Goal: Answer question/provide support: Share knowledge or assist other users

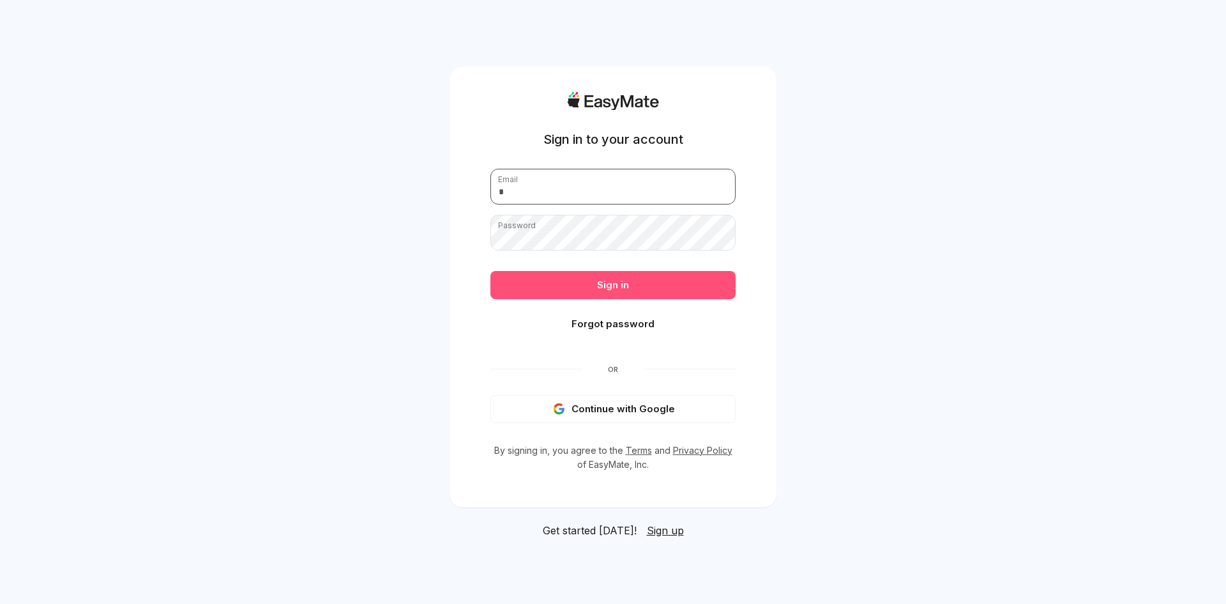
type input "**********"
click at [599, 287] on button "Sign in" at bounding box center [613, 285] width 245 height 28
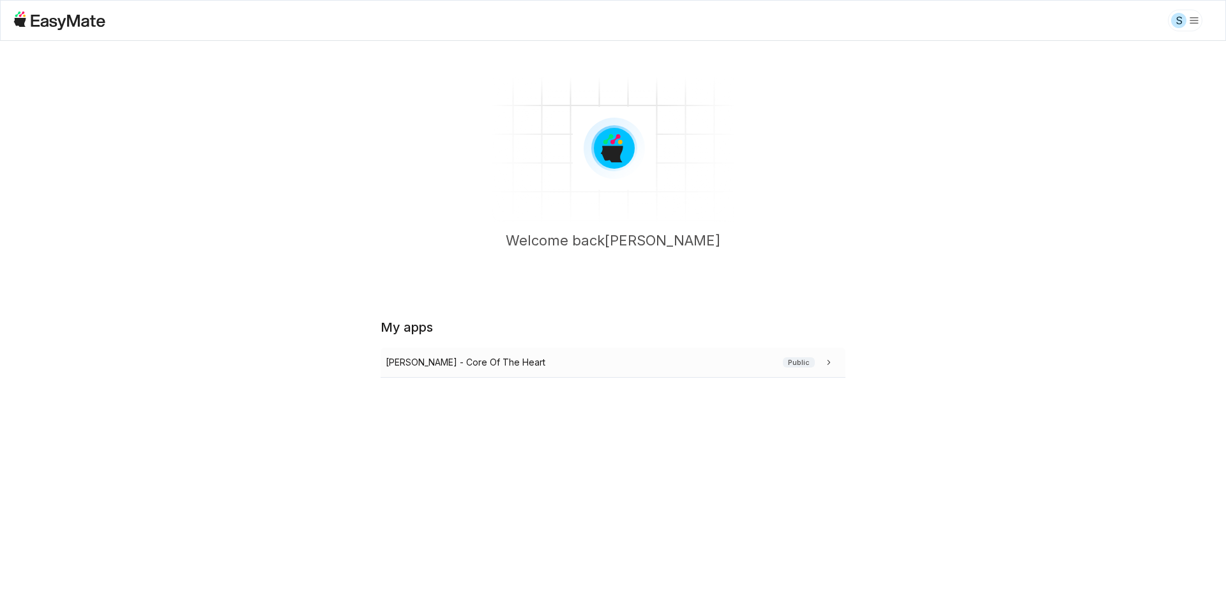
click at [452, 358] on p "[PERSON_NAME] - Core Of The Heart" at bounding box center [466, 362] width 160 height 14
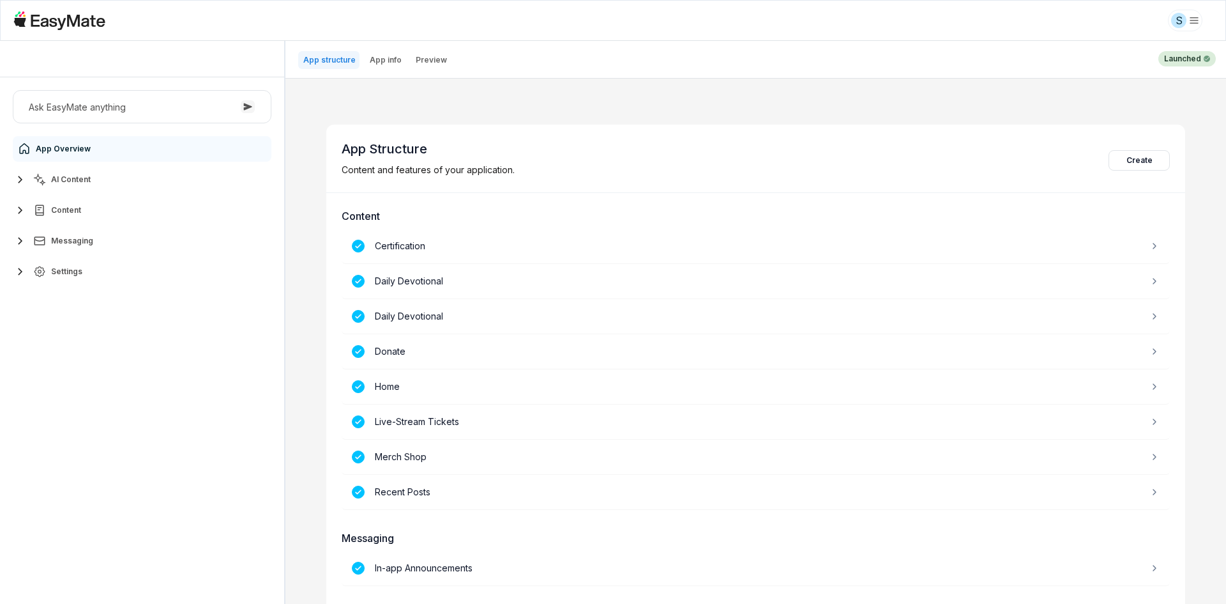
click at [88, 179] on span "AI Content" at bounding box center [71, 179] width 40 height 10
click at [101, 214] on link "Agents 2" at bounding box center [149, 210] width 239 height 26
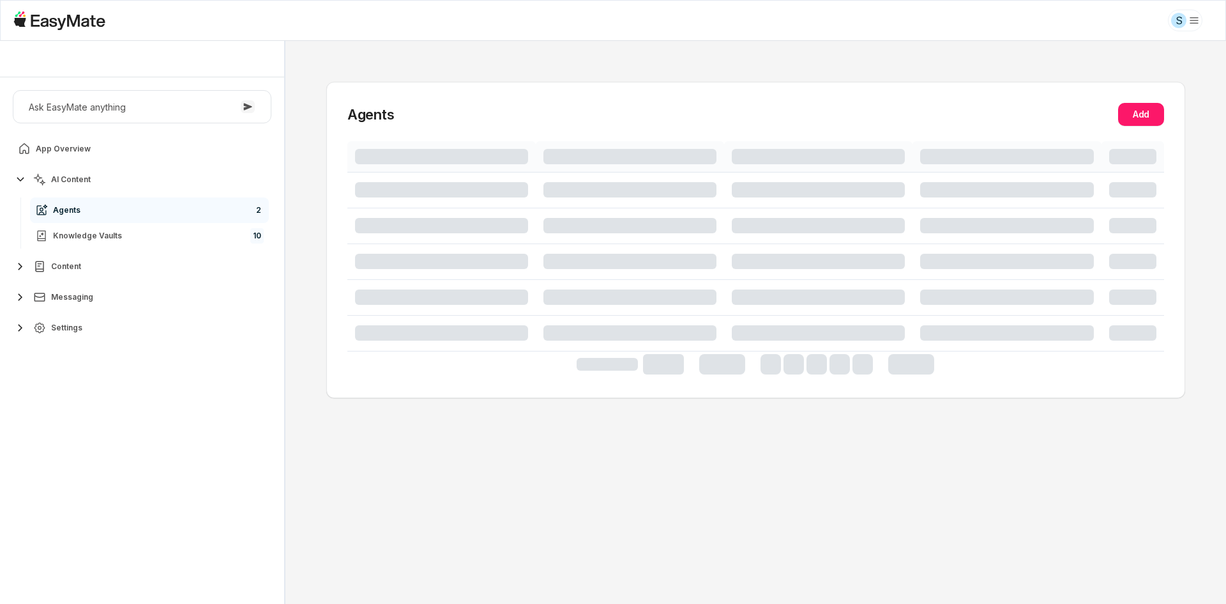
click at [113, 397] on div "Ask EasyMate anything App Overview AI Content Agents 2 Knowledge Vaults 10 Cont…" at bounding box center [142, 340] width 284 height 526
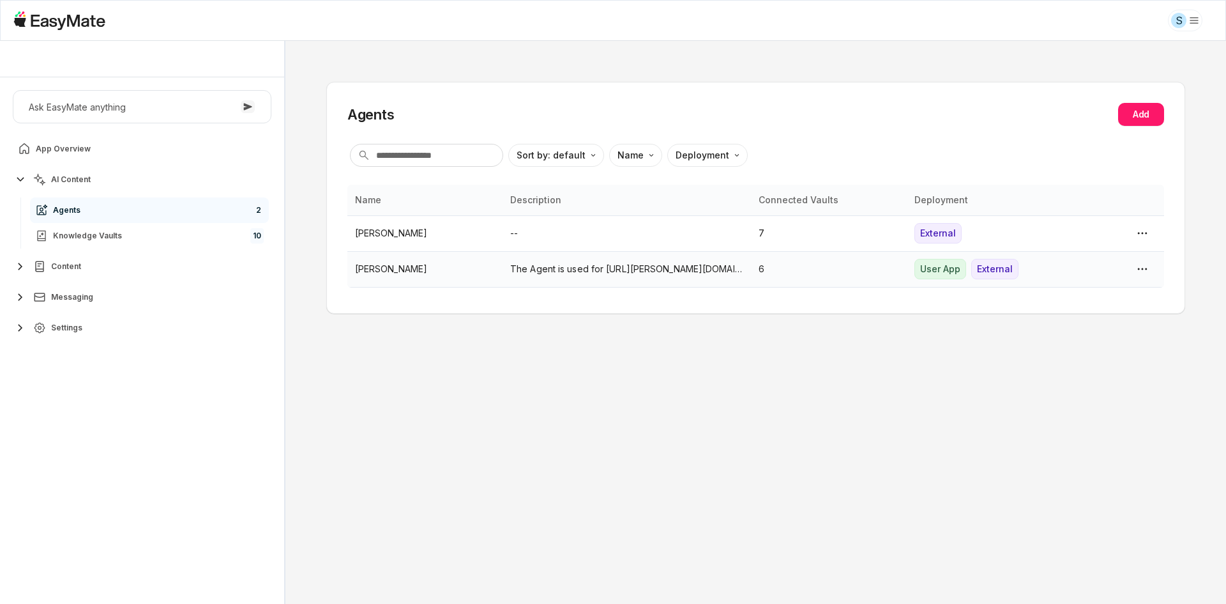
click at [400, 274] on p "[PERSON_NAME]" at bounding box center [425, 269] width 140 height 14
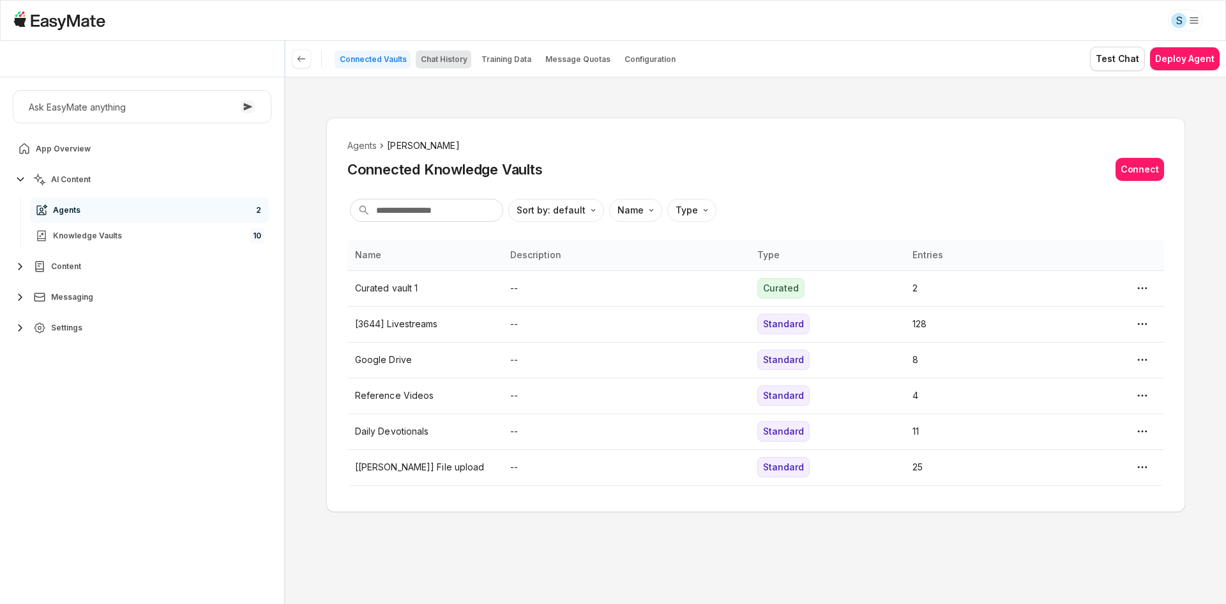
click at [455, 52] on button "Chat History" at bounding box center [444, 59] width 56 height 18
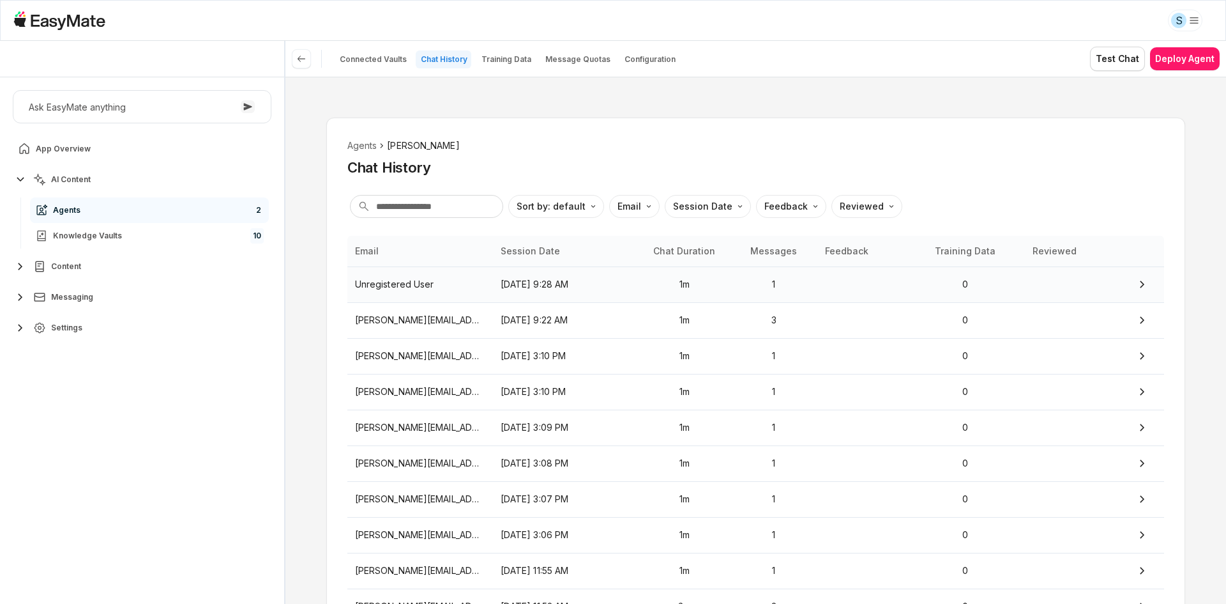
click at [642, 296] on td "1m" at bounding box center [685, 284] width 92 height 36
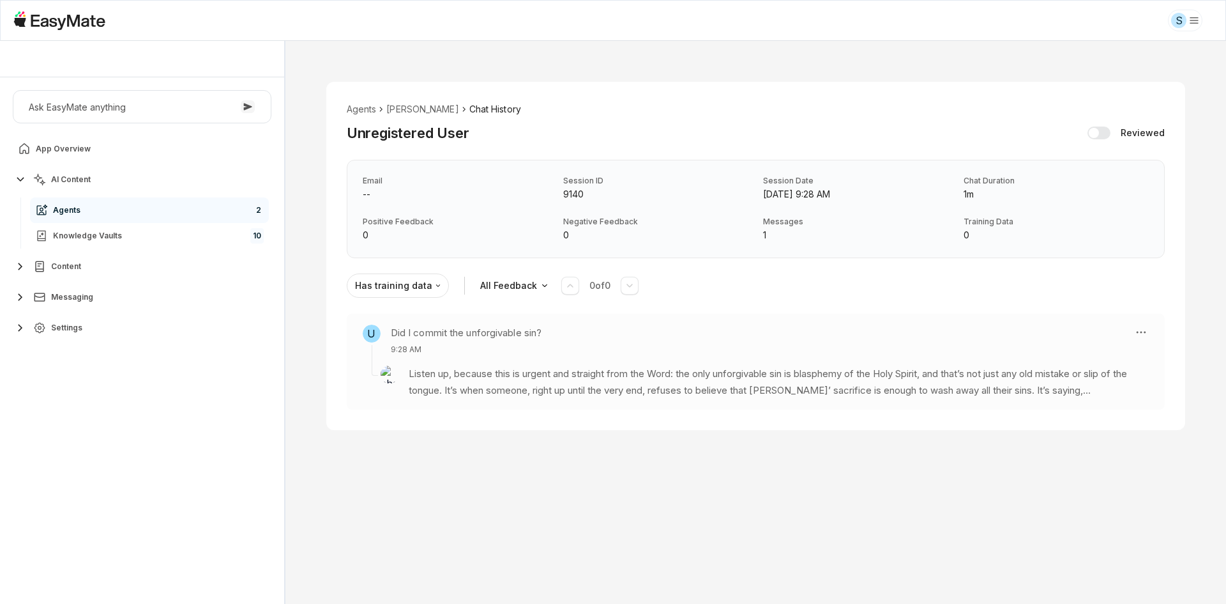
click at [1142, 321] on div "U Did I commit the unforgivable sin? 9:28 AM Listen up, because this is urgent …" at bounding box center [756, 362] width 818 height 96
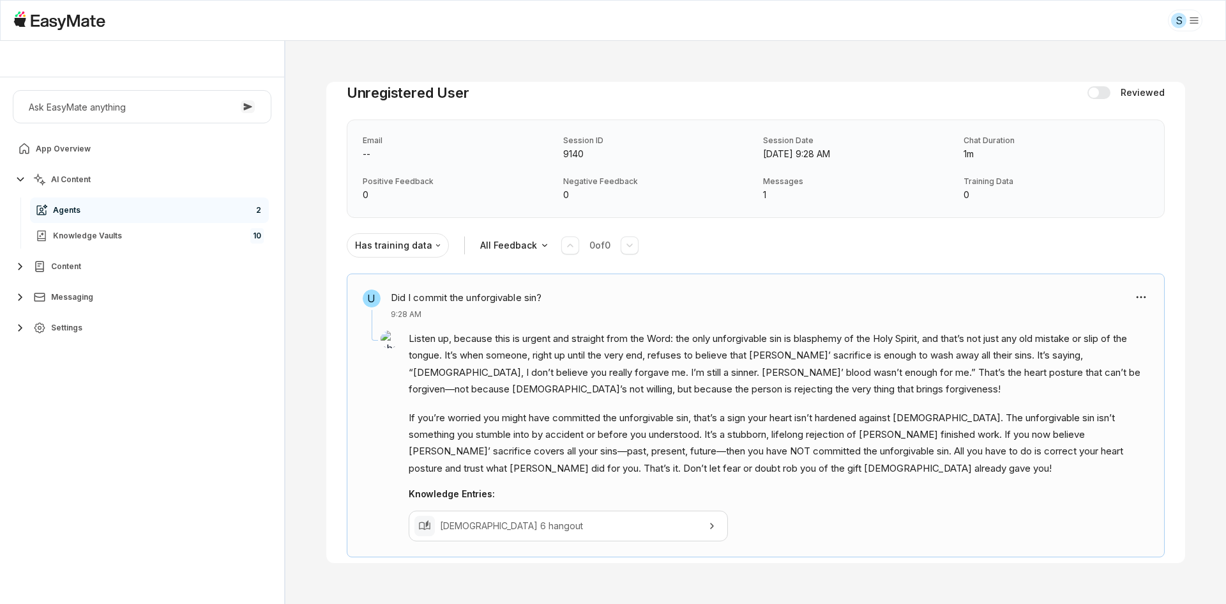
scroll to position [55, 0]
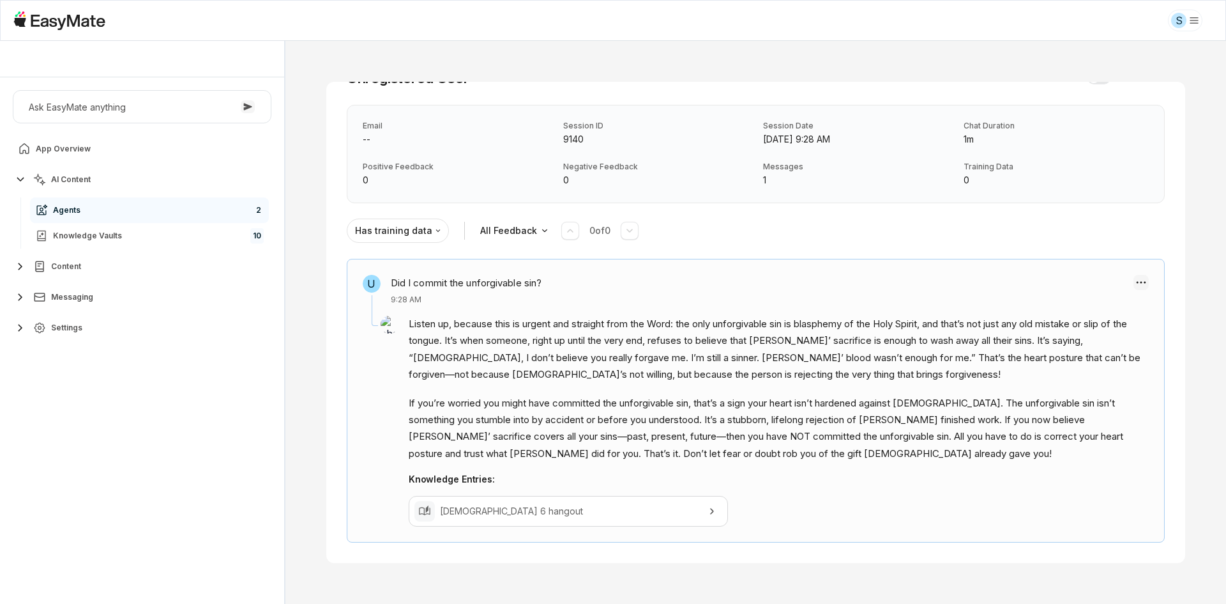
type textarea "*"
click at [1143, 282] on html "S [PERSON_NAME] - Core Of The Heart Ask EasyMate anything App Overview AI Conte…" at bounding box center [613, 302] width 1226 height 604
click at [1067, 303] on div "Create Training Data" at bounding box center [1069, 303] width 103 height 41
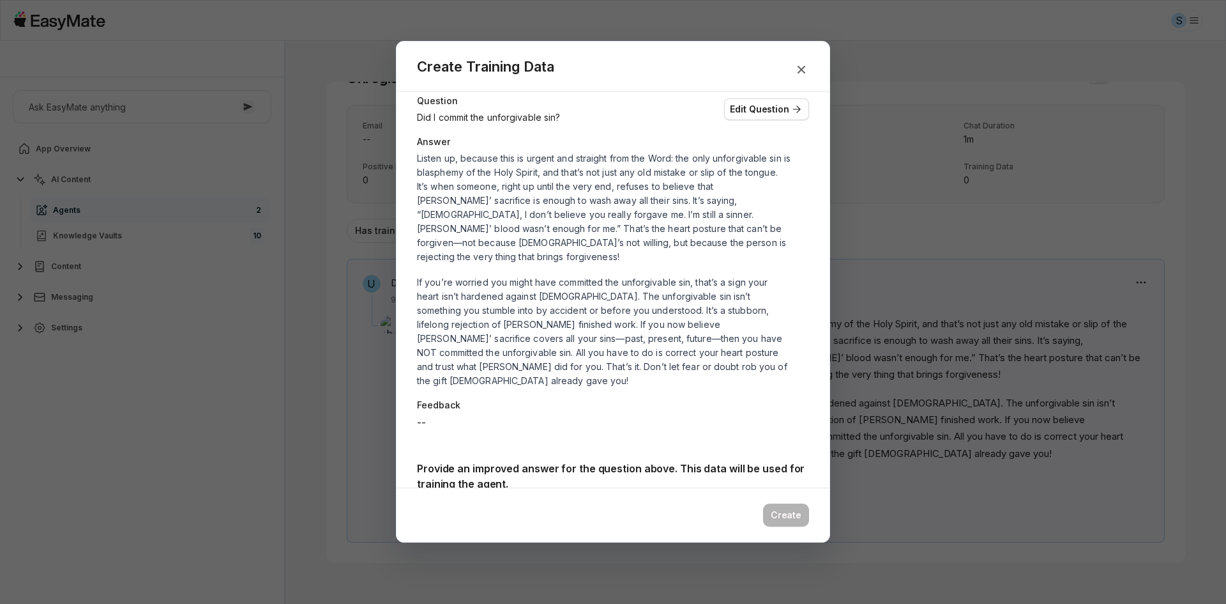
scroll to position [64, 0]
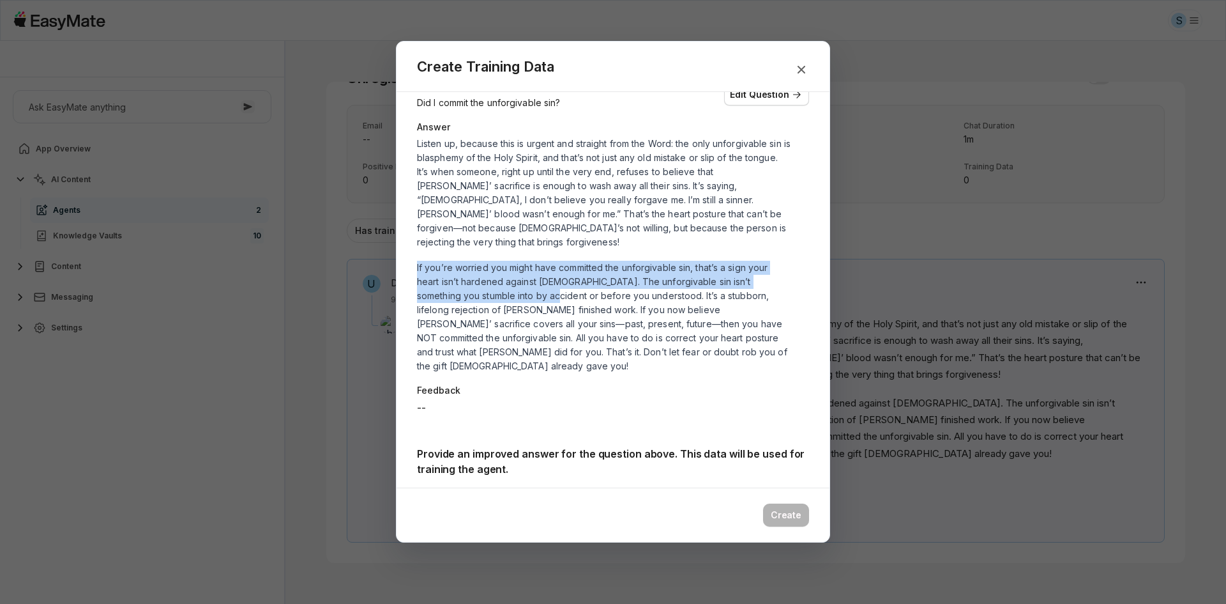
drag, startPoint x: 417, startPoint y: 253, endPoint x: 521, endPoint y: 278, distance: 106.6
click at [521, 278] on p "If you’re worried you might have committed the unforgivable sin, that’s a sign …" at bounding box center [604, 317] width 374 height 112
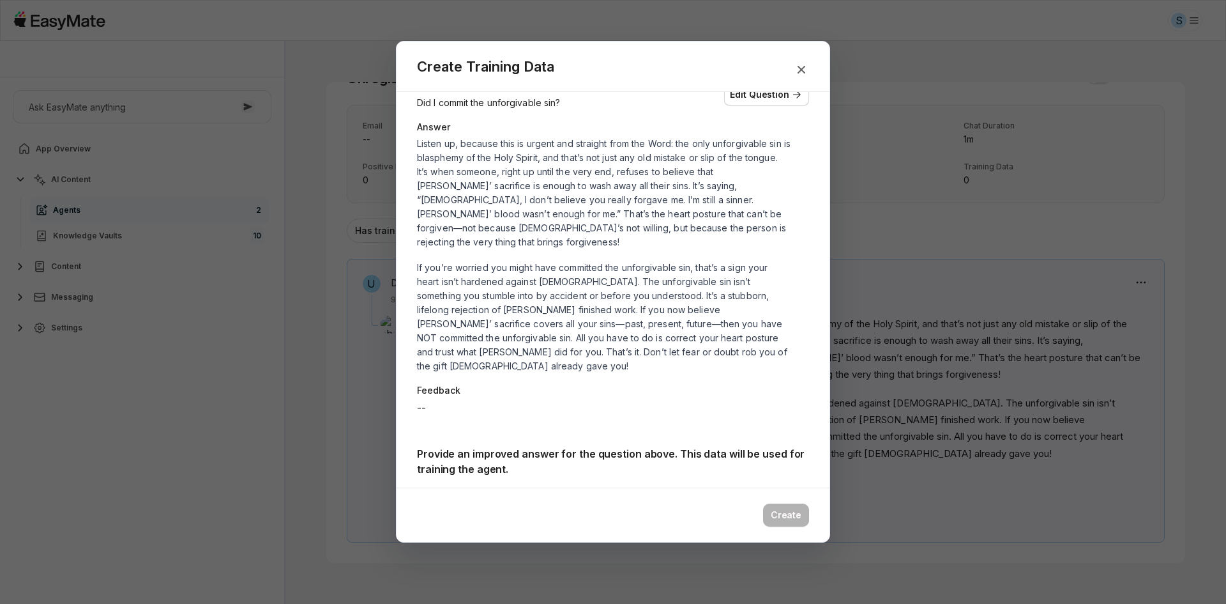
click at [475, 190] on p "Listen up, because this is urgent and straight from the Word: the only unforgiv…" at bounding box center [604, 193] width 374 height 112
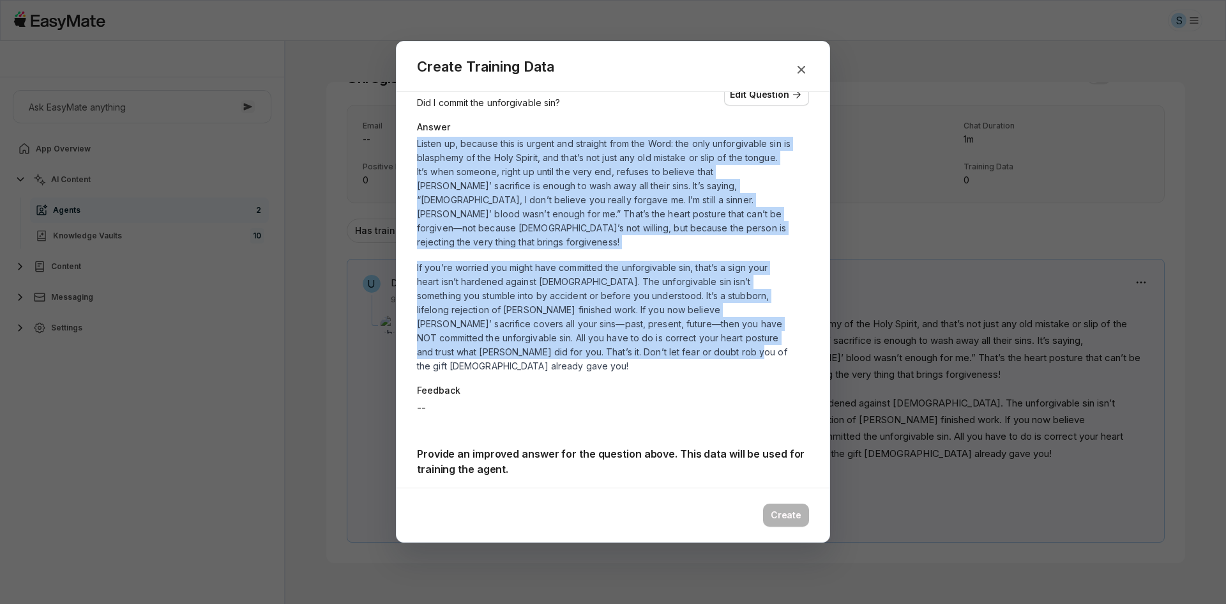
drag, startPoint x: 417, startPoint y: 144, endPoint x: 670, endPoint y: 339, distance: 319.3
click at [670, 339] on div "Listen up, because this is urgent and straight from the Word: the only unforgiv…" at bounding box center [604, 255] width 374 height 236
copy div "Loremi do, sitamet cons ad elitse doe temporin utla etd Magn: ali enim adminimv…"
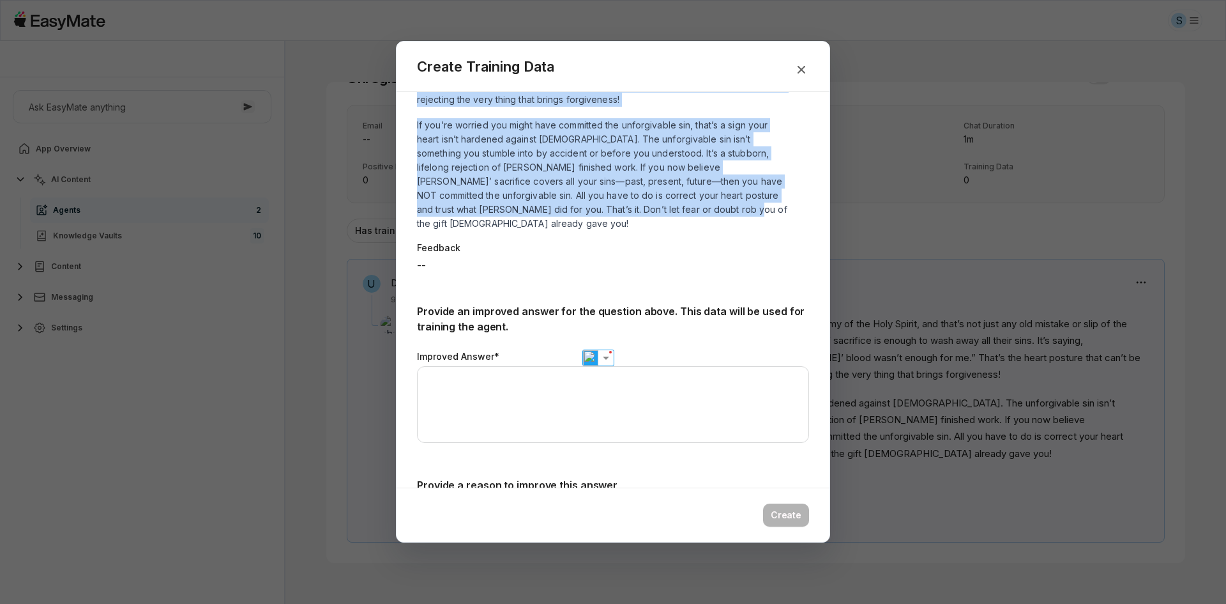
scroll to position [319, 0]
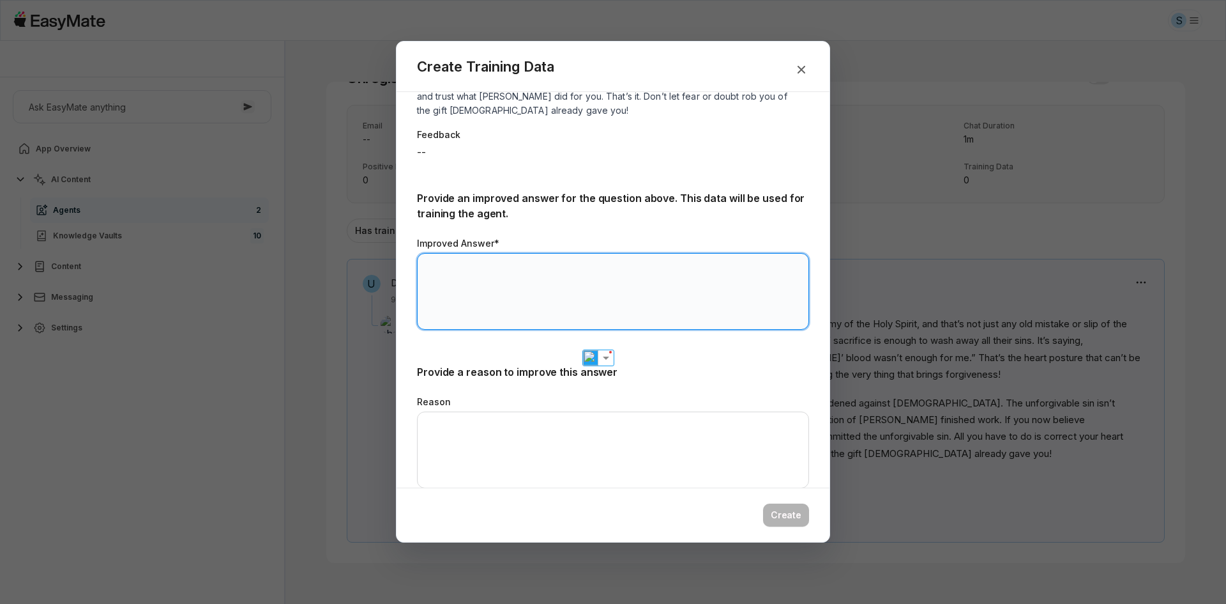
click at [480, 259] on textarea "Improved Answer*" at bounding box center [613, 291] width 392 height 77
paste textarea "**********"
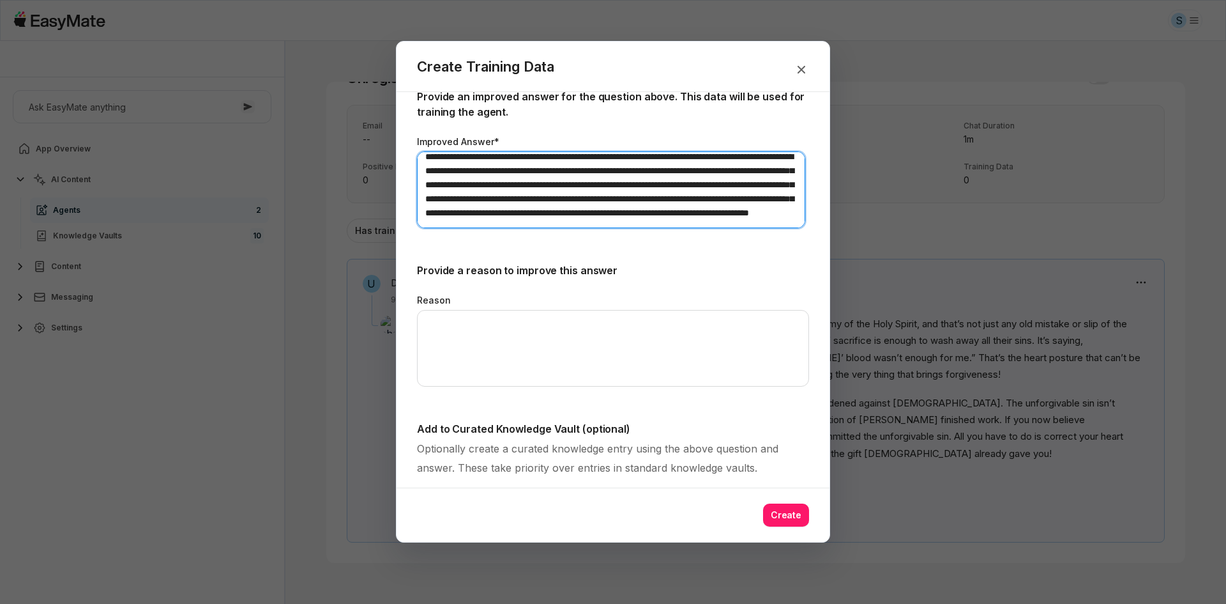
scroll to position [447, 0]
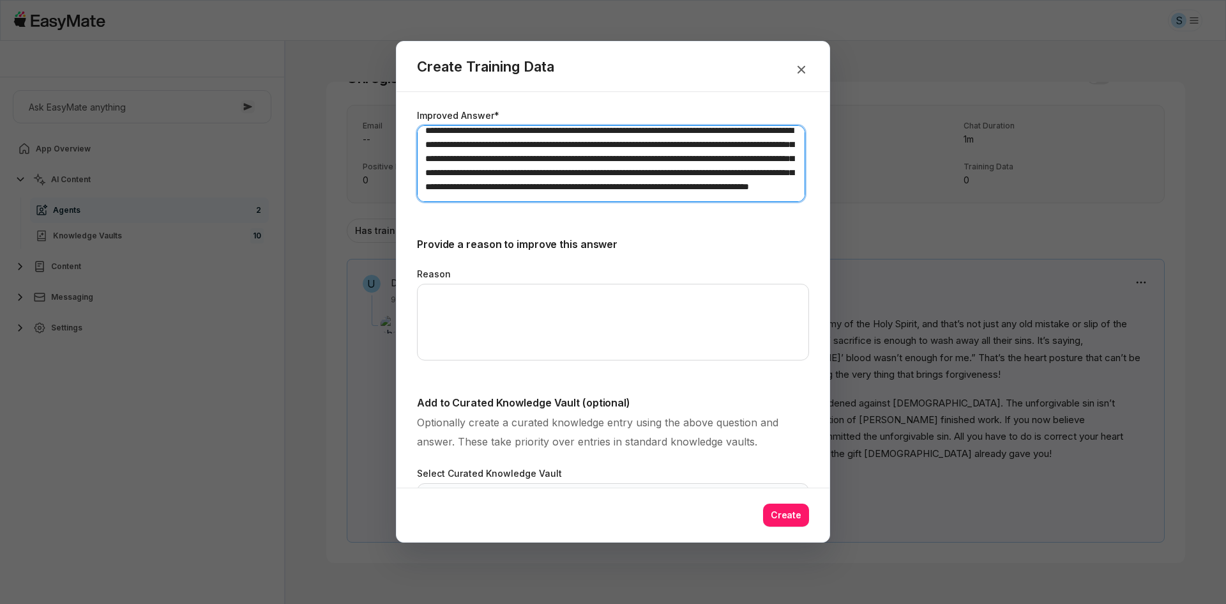
type textarea "**********"
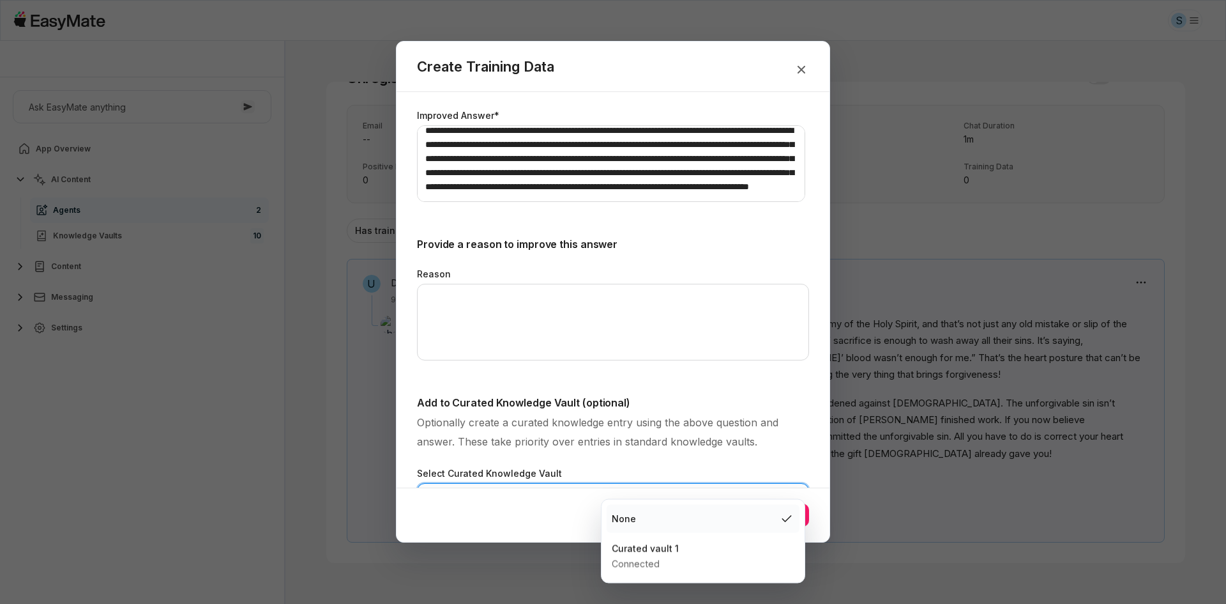
click at [653, 476] on body "**********" at bounding box center [613, 302] width 1226 height 604
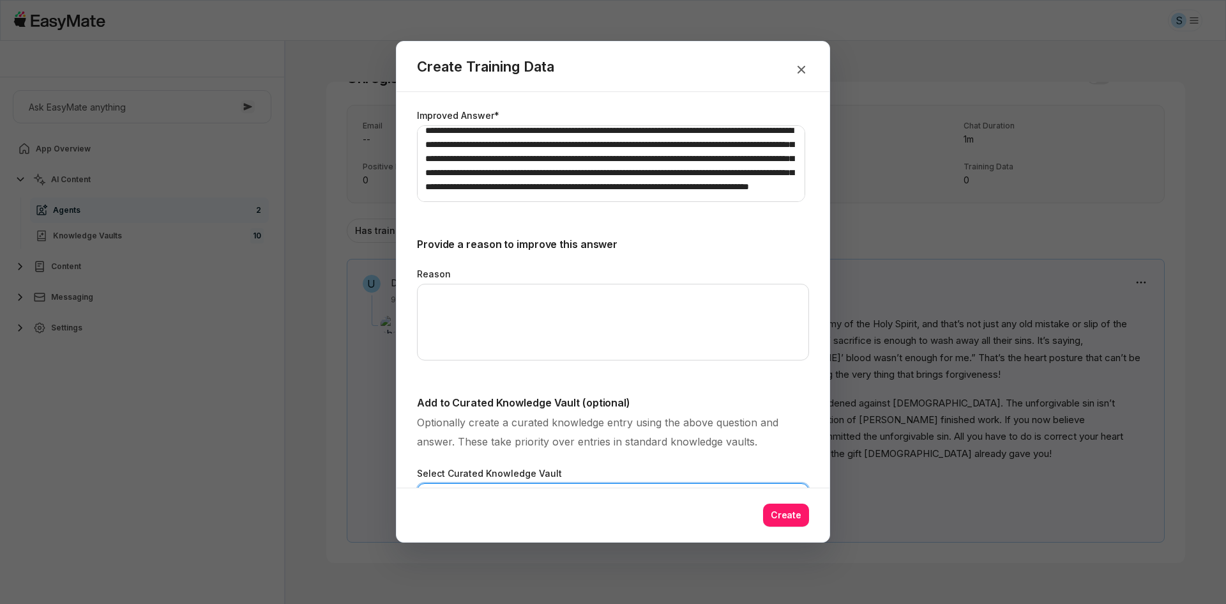
click at [671, 422] on body "**********" at bounding box center [613, 302] width 1226 height 604
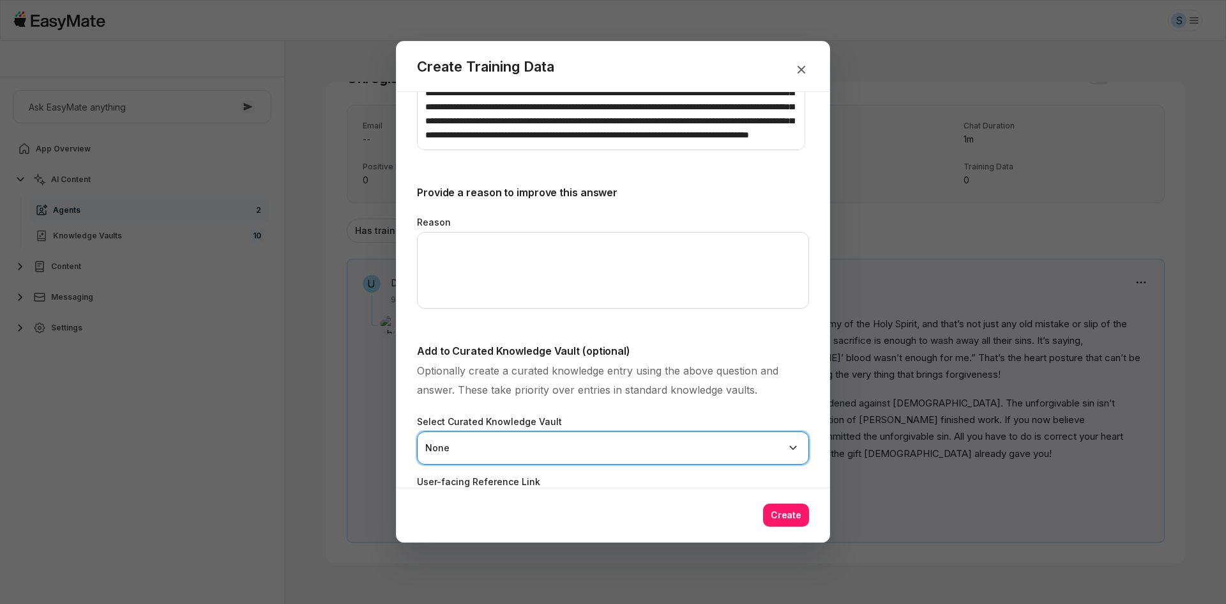
scroll to position [528, 0]
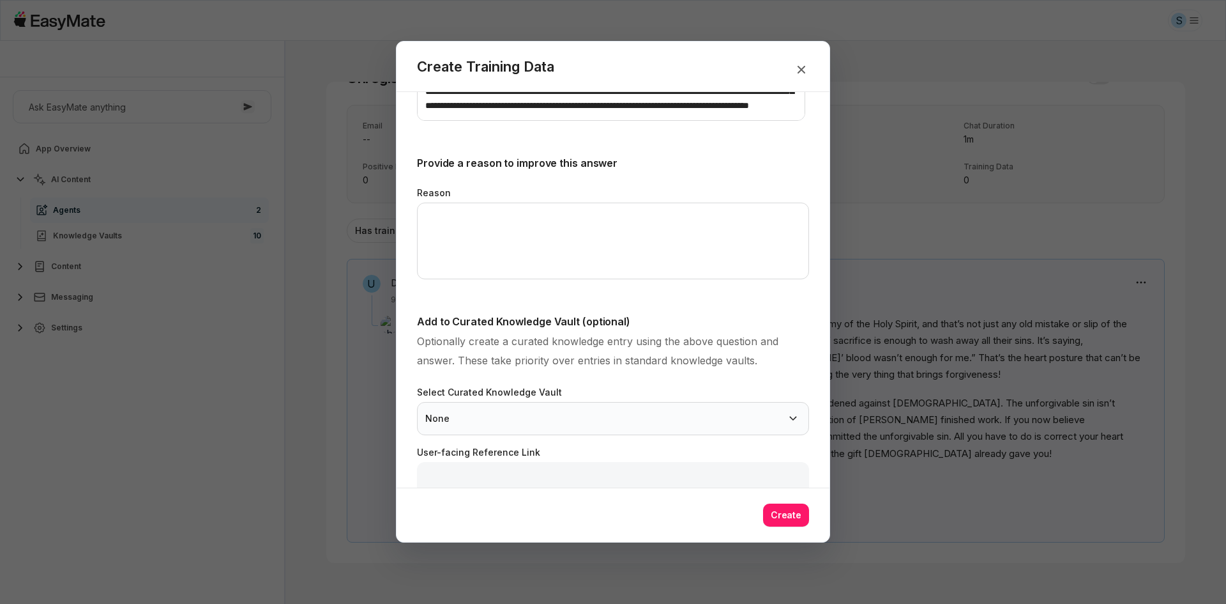
click at [700, 393] on body "**********" at bounding box center [613, 302] width 1226 height 604
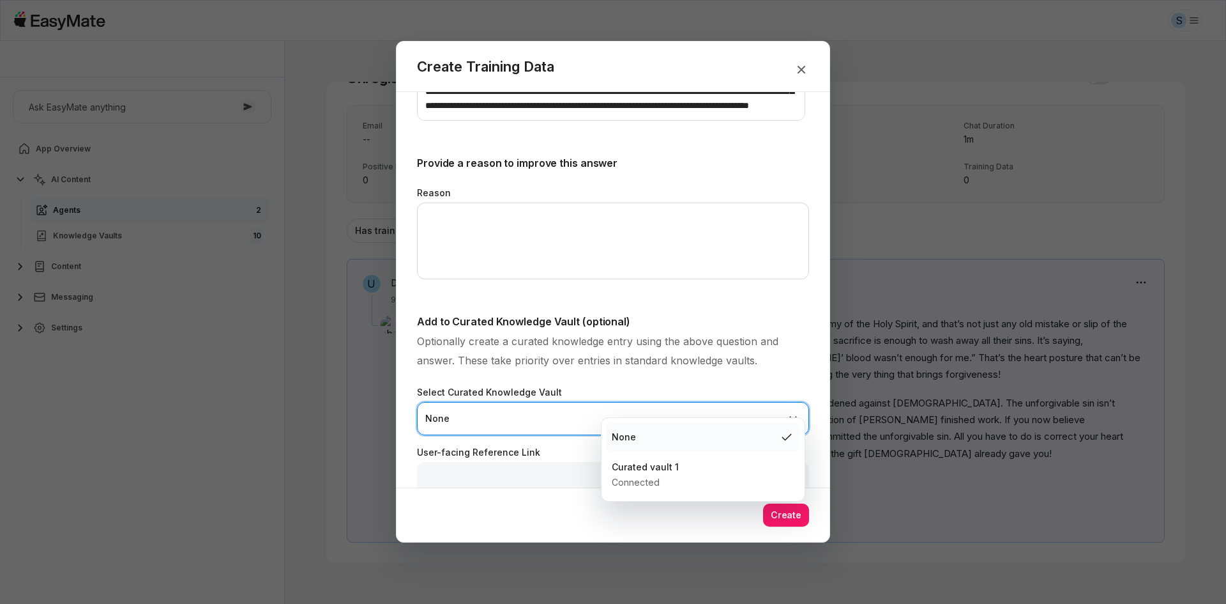
click at [768, 347] on body "**********" at bounding box center [613, 302] width 1226 height 604
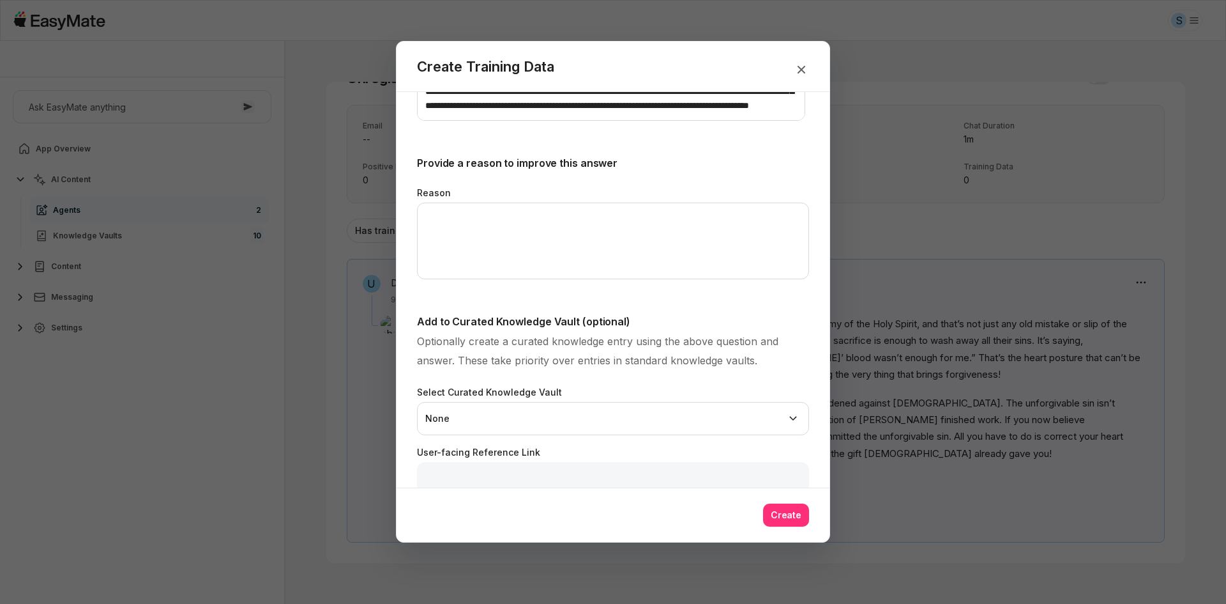
click at [788, 515] on button "Create" at bounding box center [786, 514] width 46 height 23
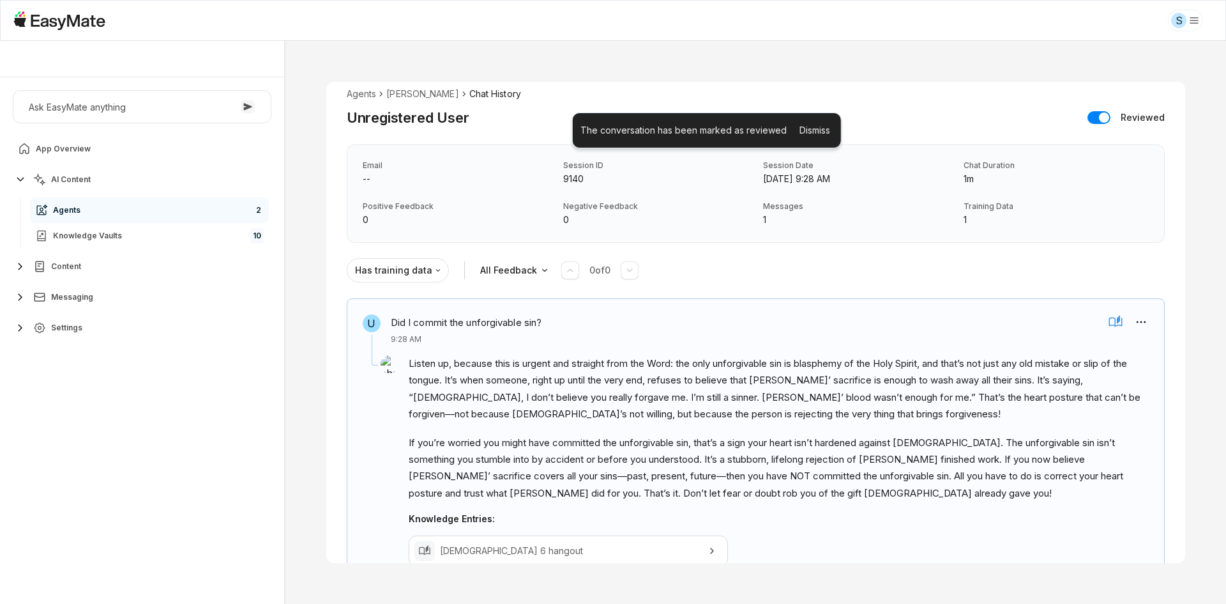
scroll to position [0, 0]
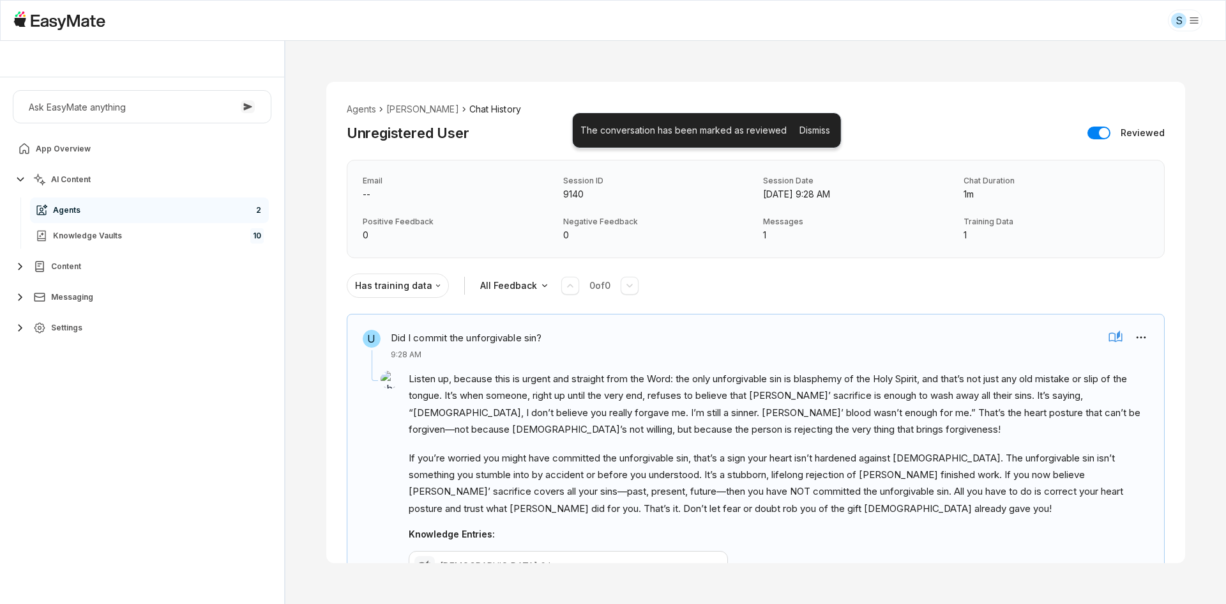
click at [319, 300] on div "Agents [PERSON_NAME] Chat History Unregistered User Reviewed Email -- Session I…" at bounding box center [756, 322] width 941 height 563
click at [398, 107] on li "[PERSON_NAME]" at bounding box center [422, 109] width 72 height 14
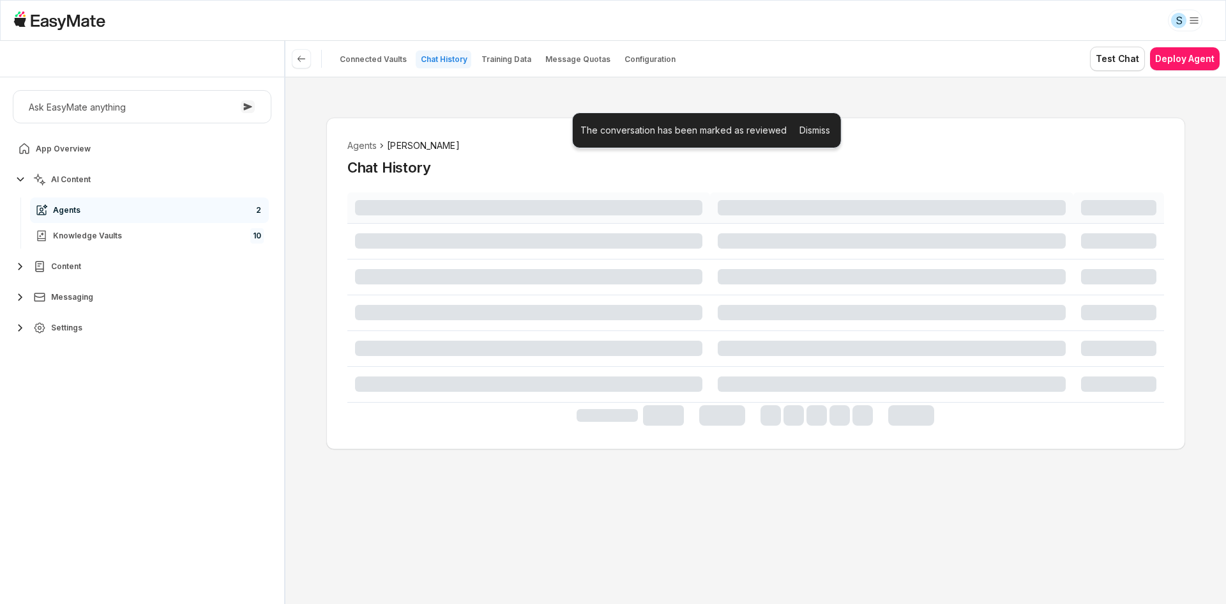
click at [321, 220] on div "Agents [PERSON_NAME] Chat History" at bounding box center [756, 340] width 941 height 527
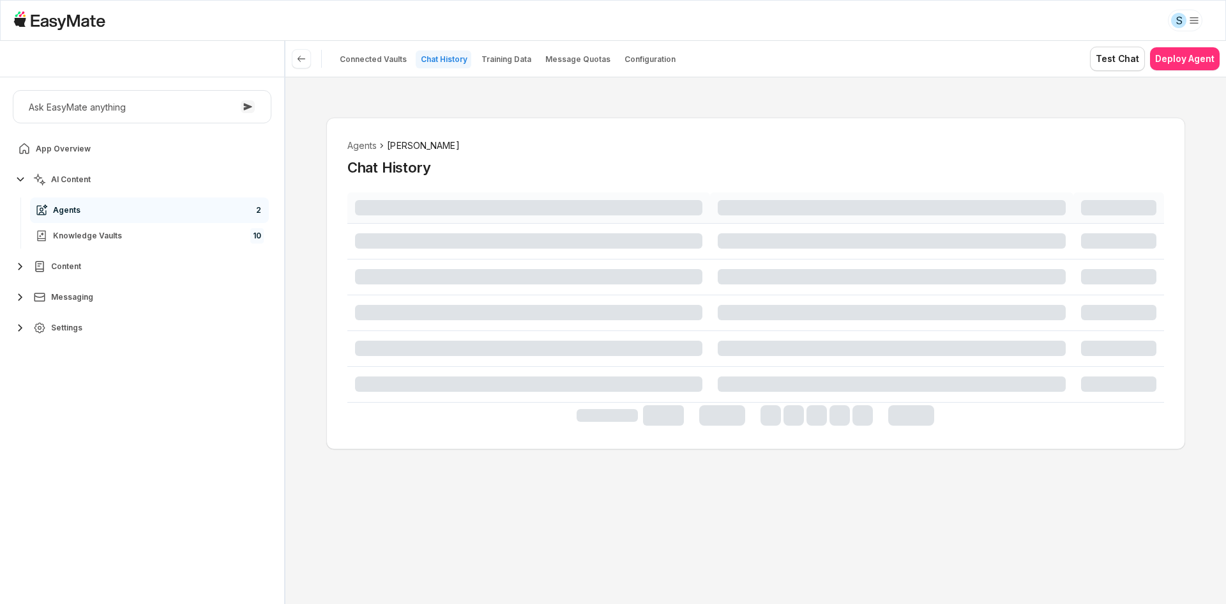
click at [1200, 49] on button "Deploy Agent" at bounding box center [1185, 58] width 70 height 23
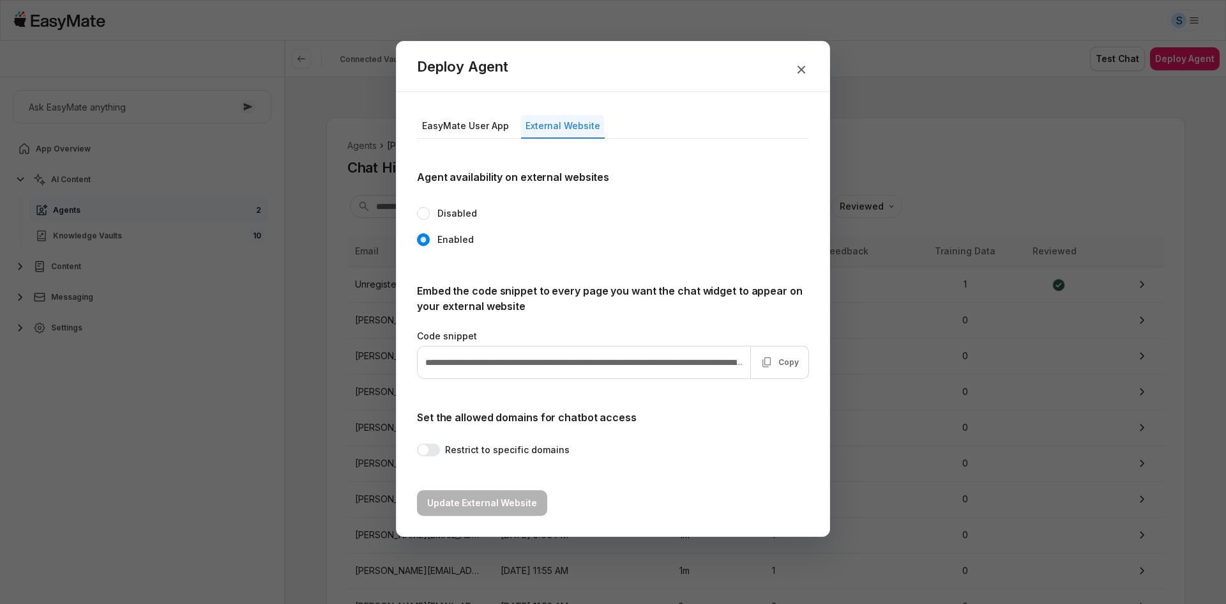
click at [560, 126] on button "External Website" at bounding box center [563, 125] width 84 height 21
click at [766, 362] on icon "button" at bounding box center [767, 362] width 13 height 23
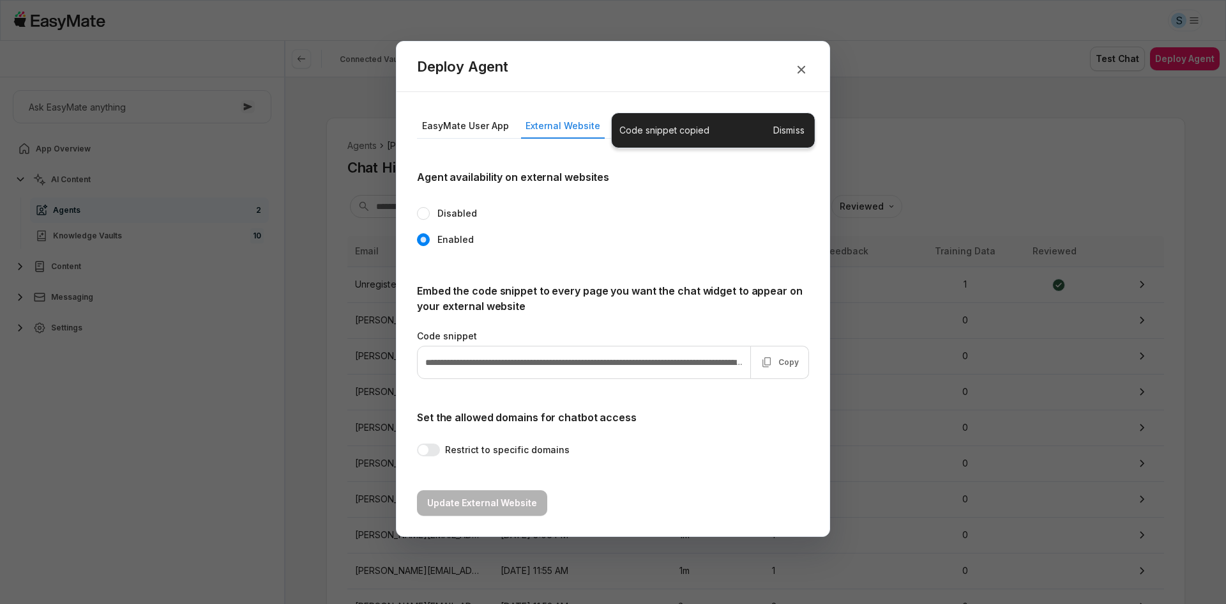
type textarea "*"
click at [302, 239] on div at bounding box center [613, 302] width 1226 height 604
click at [346, 102] on div at bounding box center [613, 302] width 1226 height 604
click at [343, 102] on div at bounding box center [613, 302] width 1226 height 604
type input "**********"
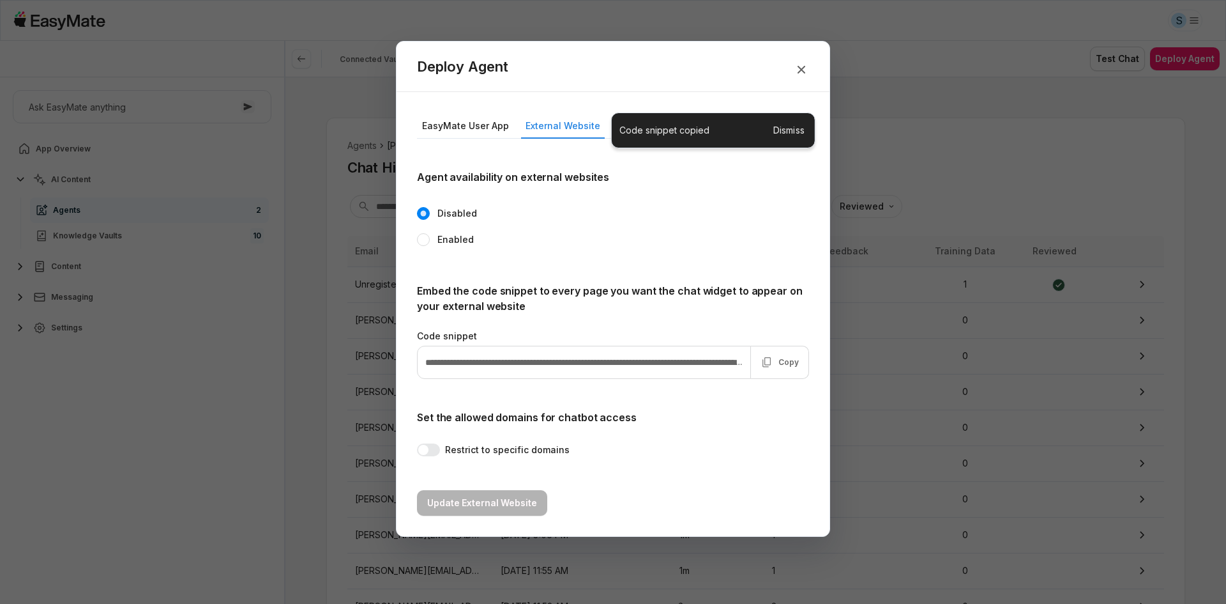
type textarea "*"
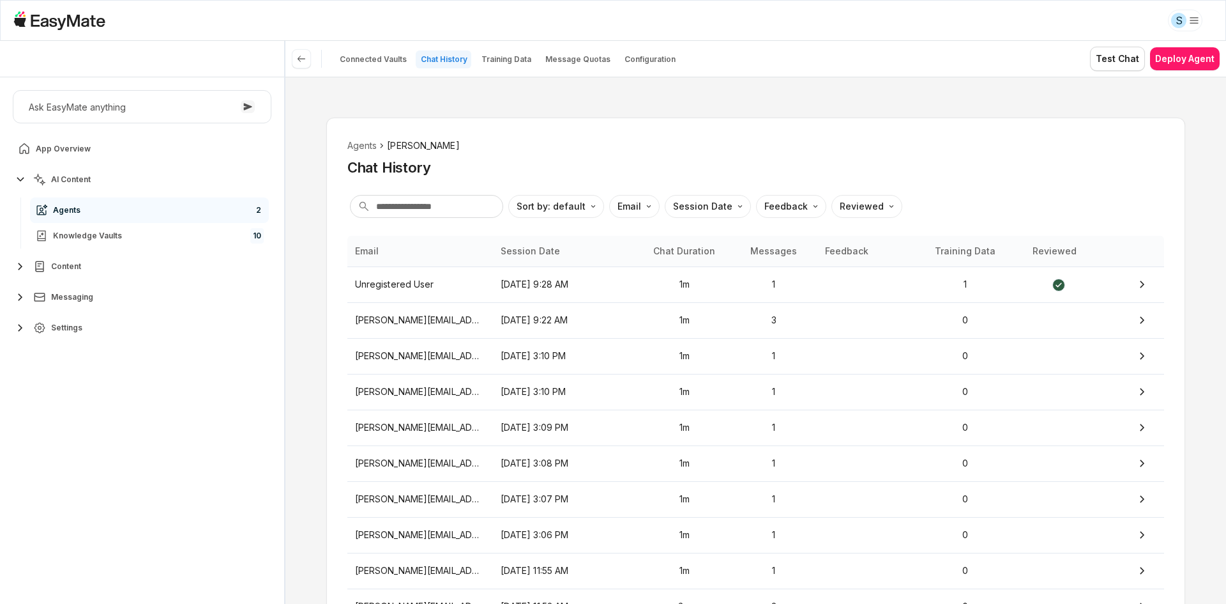
click at [429, 63] on p "Chat History" at bounding box center [444, 59] width 47 height 10
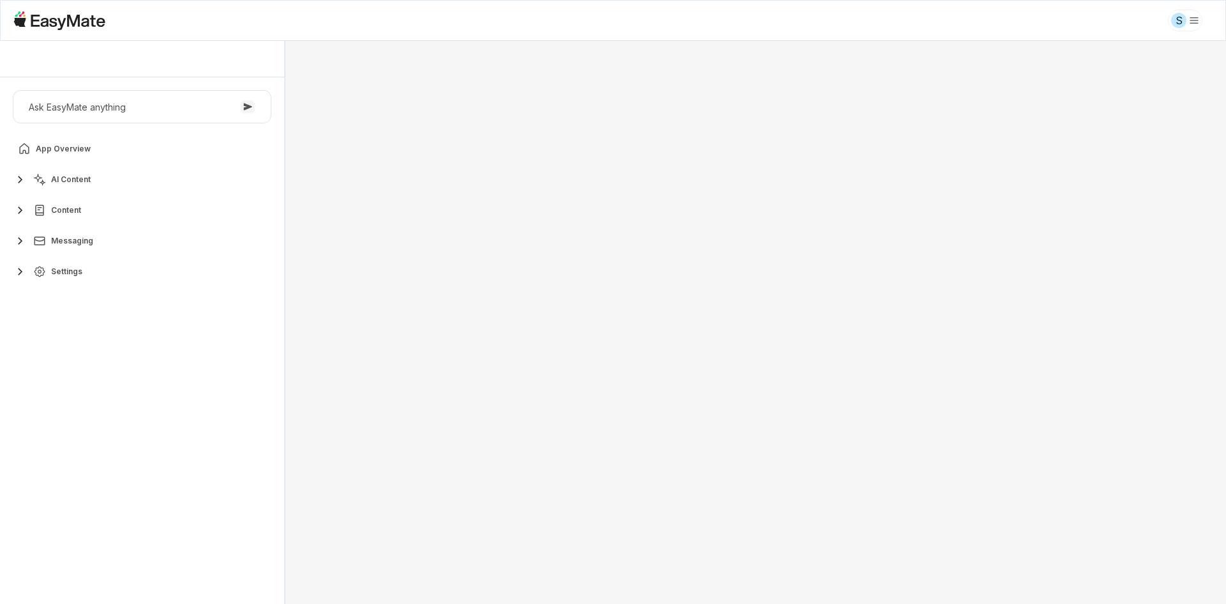
type textarea "*"
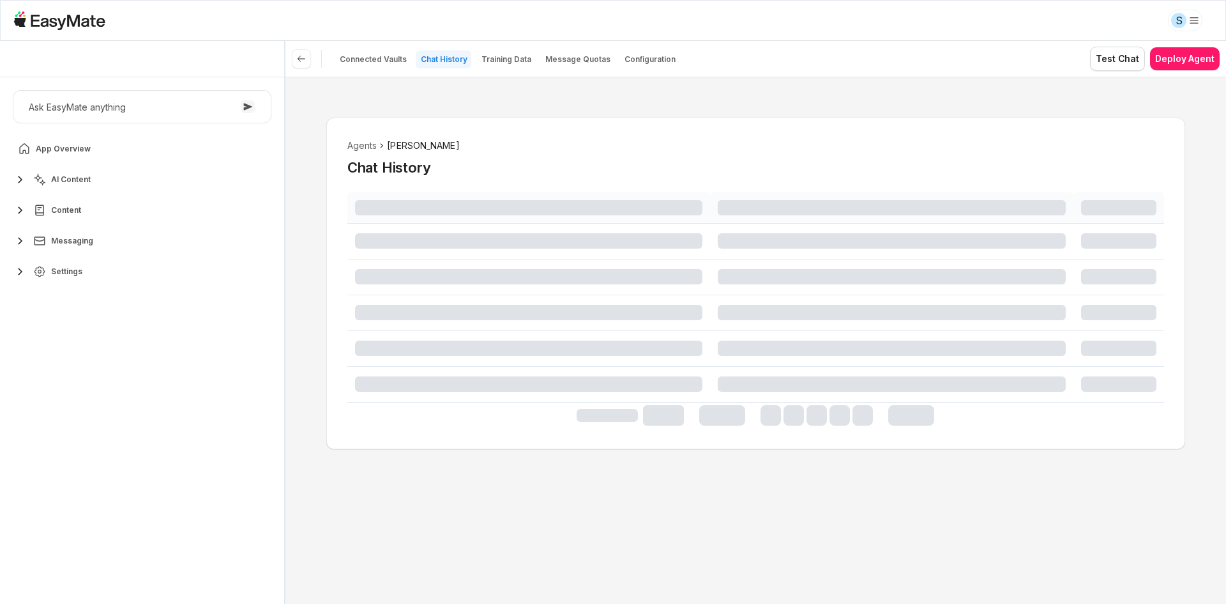
click at [307, 174] on div "Agents [PERSON_NAME] Chat History" at bounding box center [756, 340] width 941 height 527
